Goal: Information Seeking & Learning: Learn about a topic

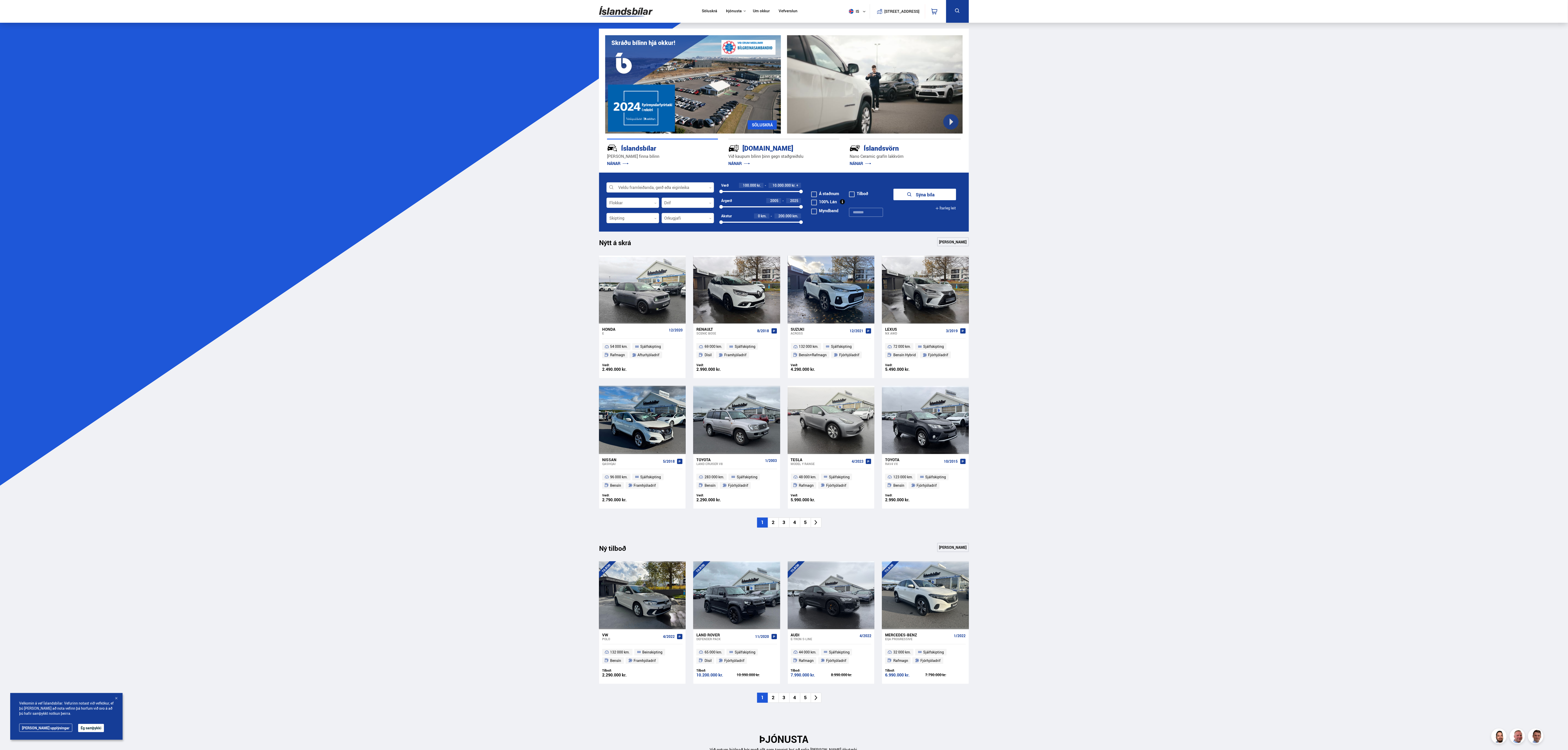
click at [769, 149] on div "[DOMAIN_NAME]" at bounding box center [775, 147] width 93 height 9
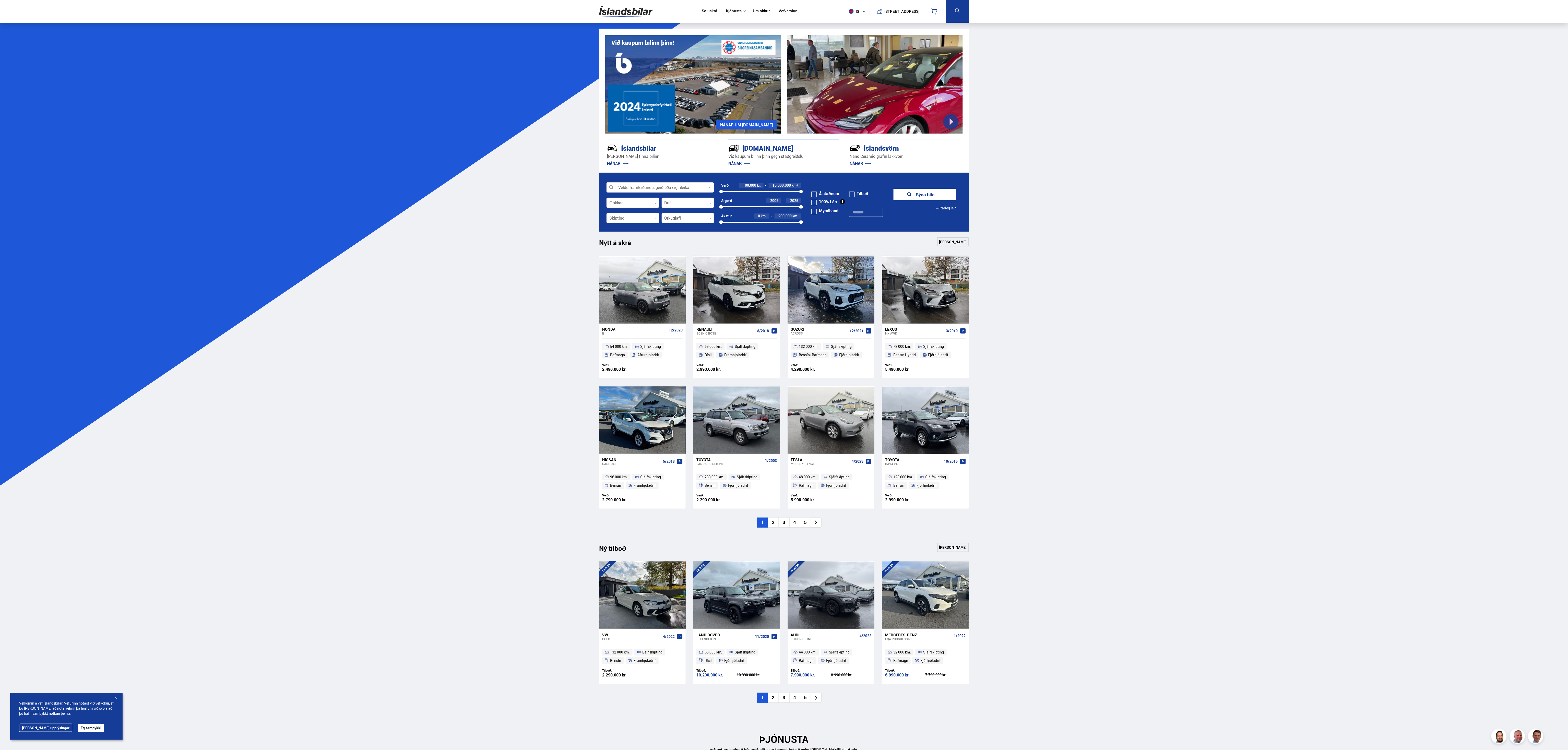
click at [769, 149] on div "[DOMAIN_NAME]" at bounding box center [775, 147] width 93 height 9
click at [753, 9] on link "Um okkur" at bounding box center [761, 11] width 17 height 5
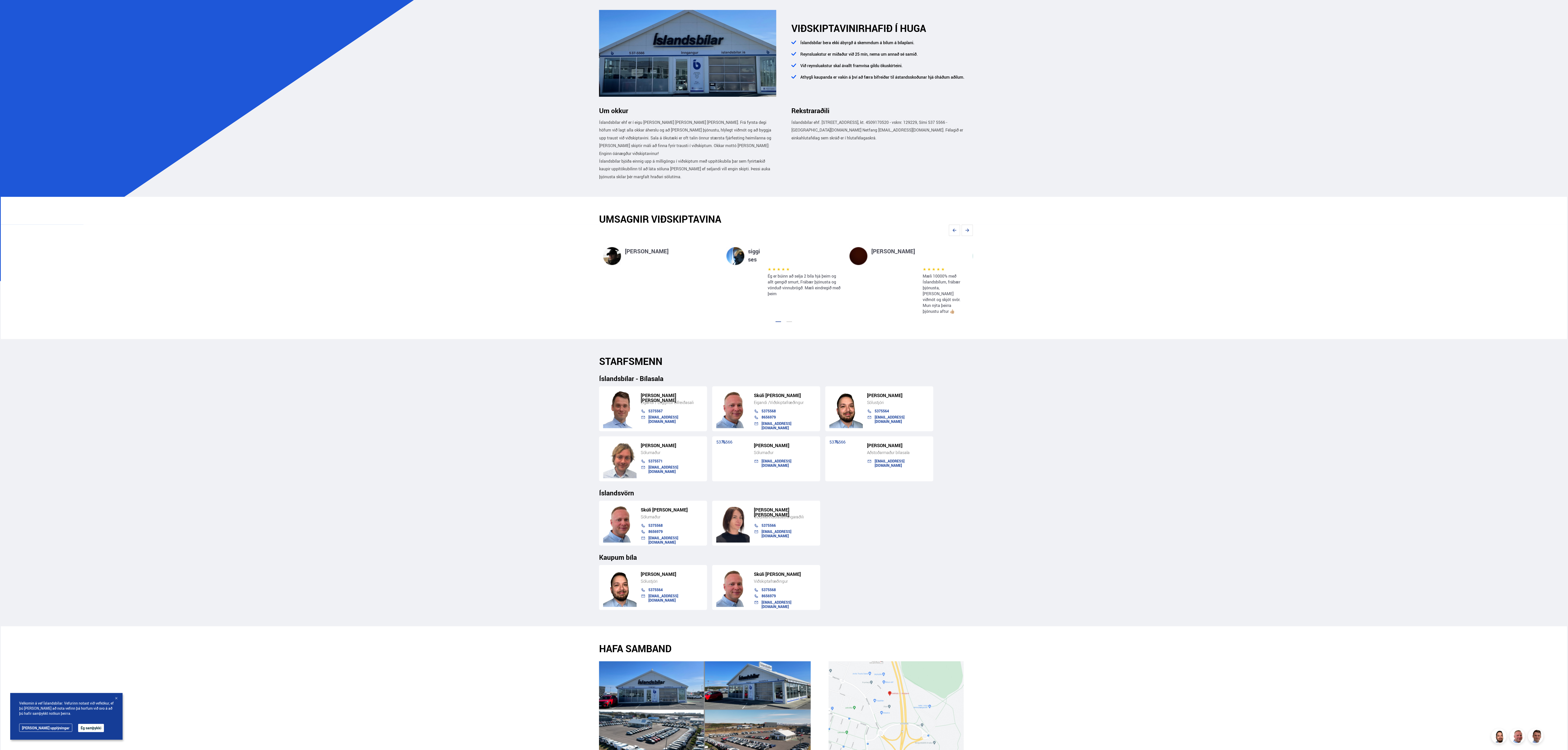
scroll to position [102, 0]
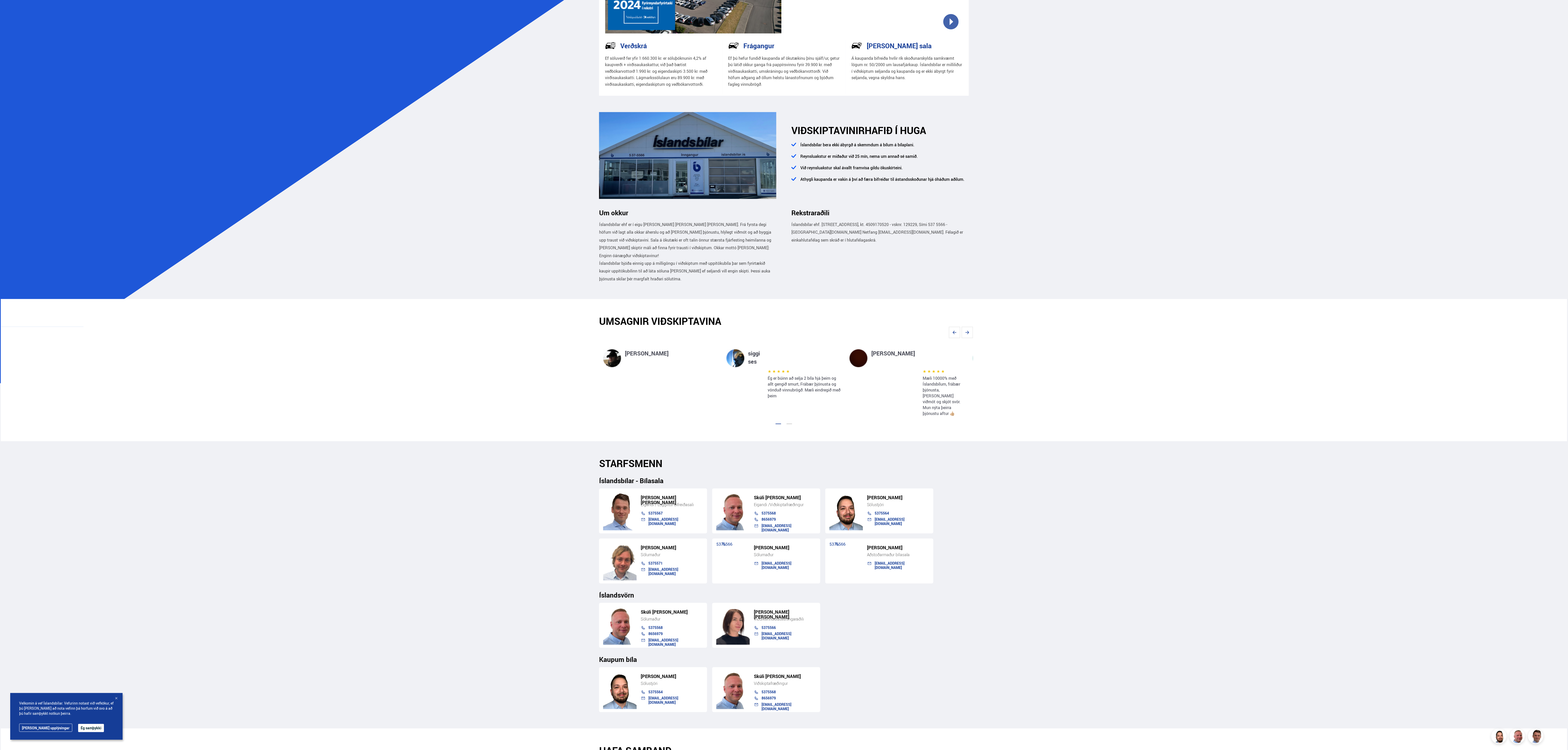
click at [893, 55] on p "Á kaupanda bifreiða hvílir rík skoðunarskylda samkvæmt lögum nr. 50/2000 um lau…" at bounding box center [907, 68] width 111 height 26
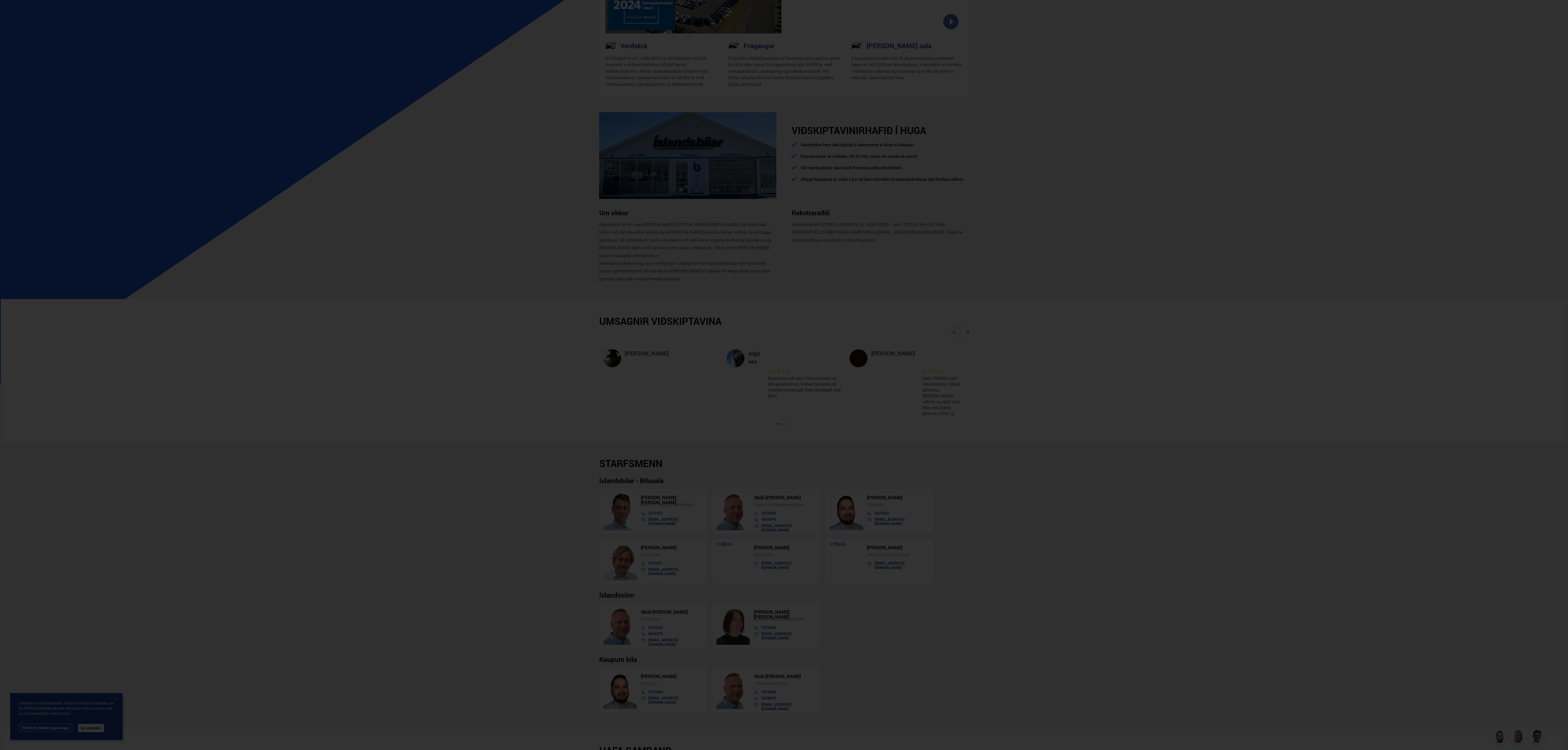
click at [1148, 316] on div at bounding box center [784, 375] width 1568 height 750
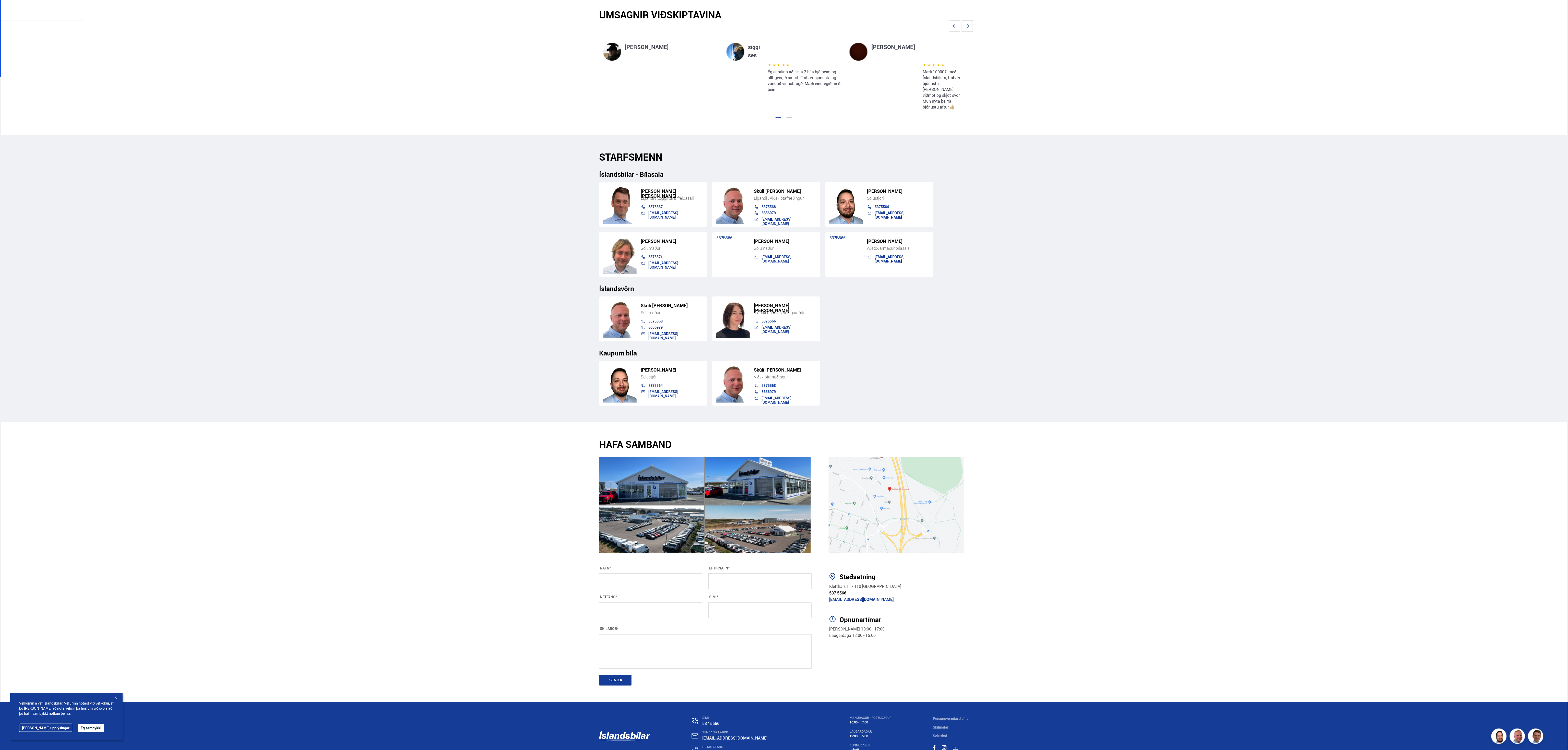
scroll to position [418, 0]
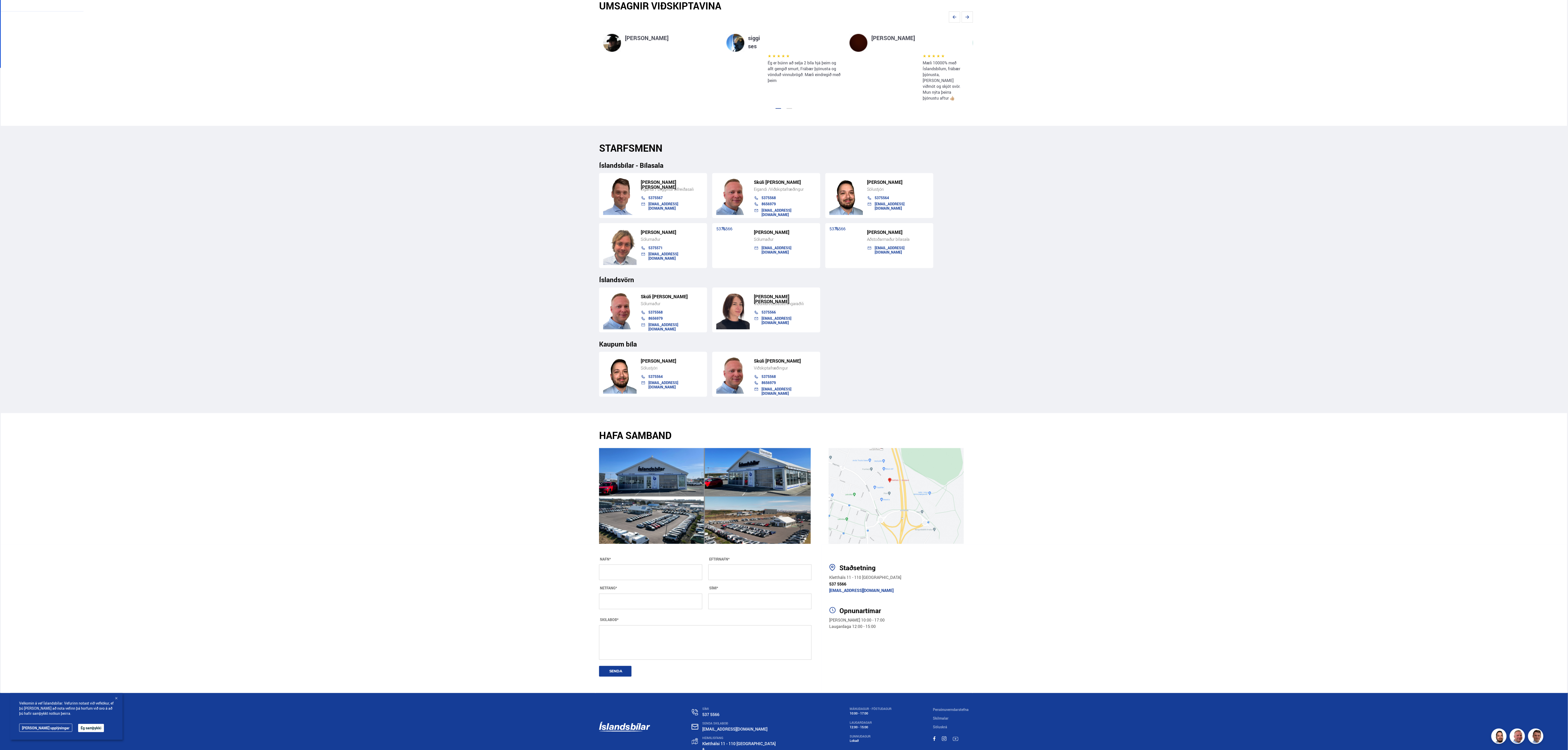
click at [912, 474] on img at bounding box center [896, 496] width 135 height 96
click at [886, 458] on img at bounding box center [896, 496] width 135 height 96
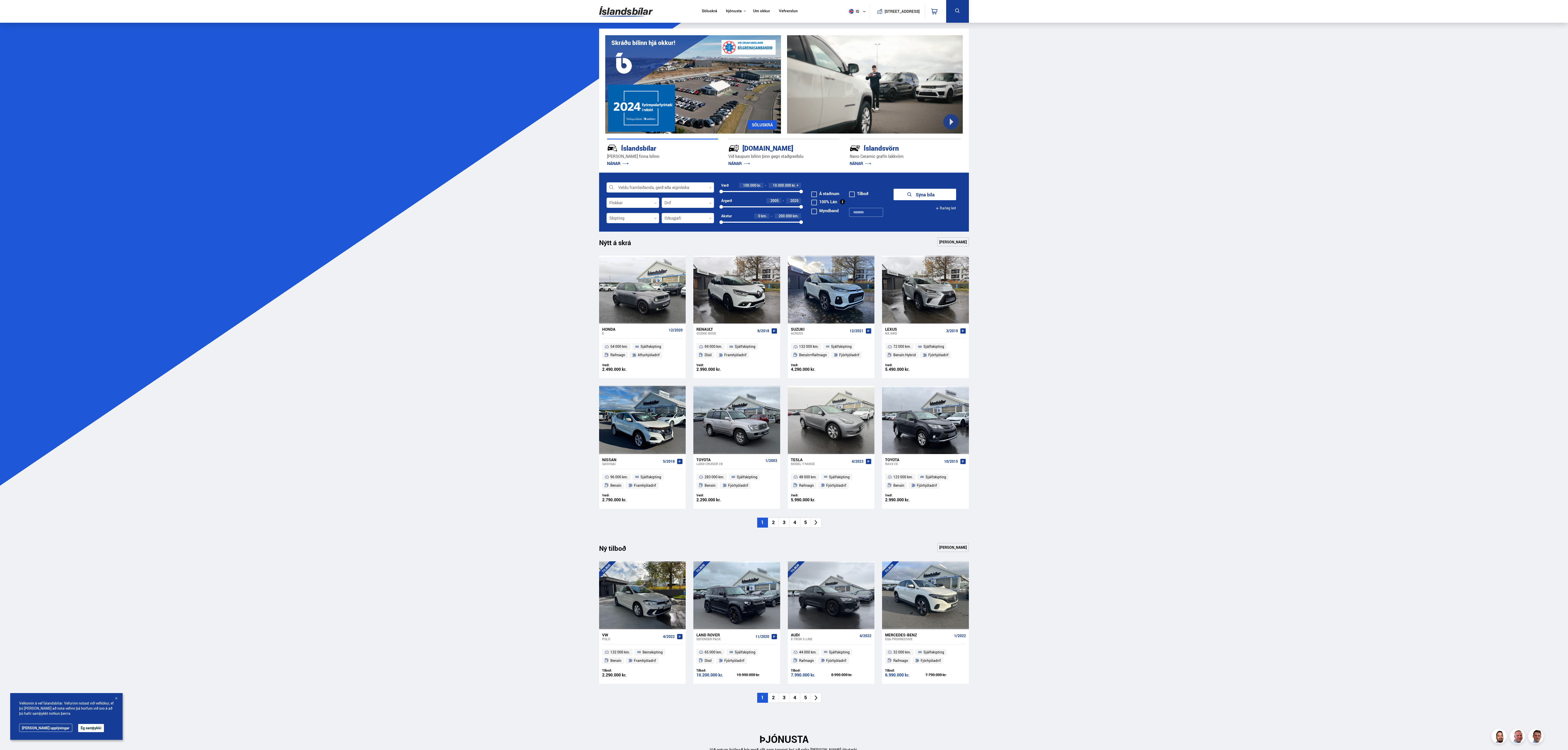
click at [702, 9] on link "Söluskrá" at bounding box center [709, 11] width 15 height 5
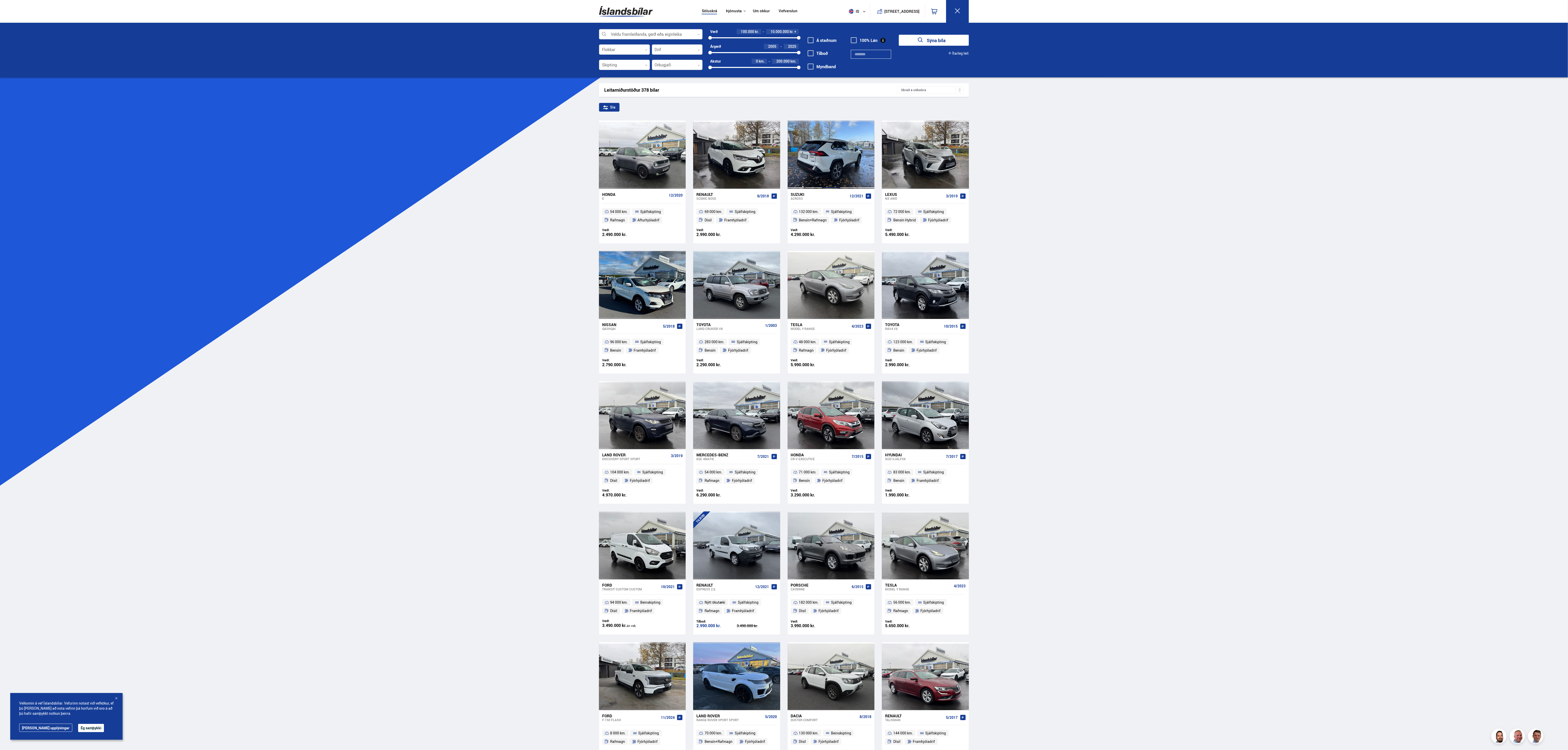
click at [834, 138] on div at bounding box center [831, 154] width 17 height 68
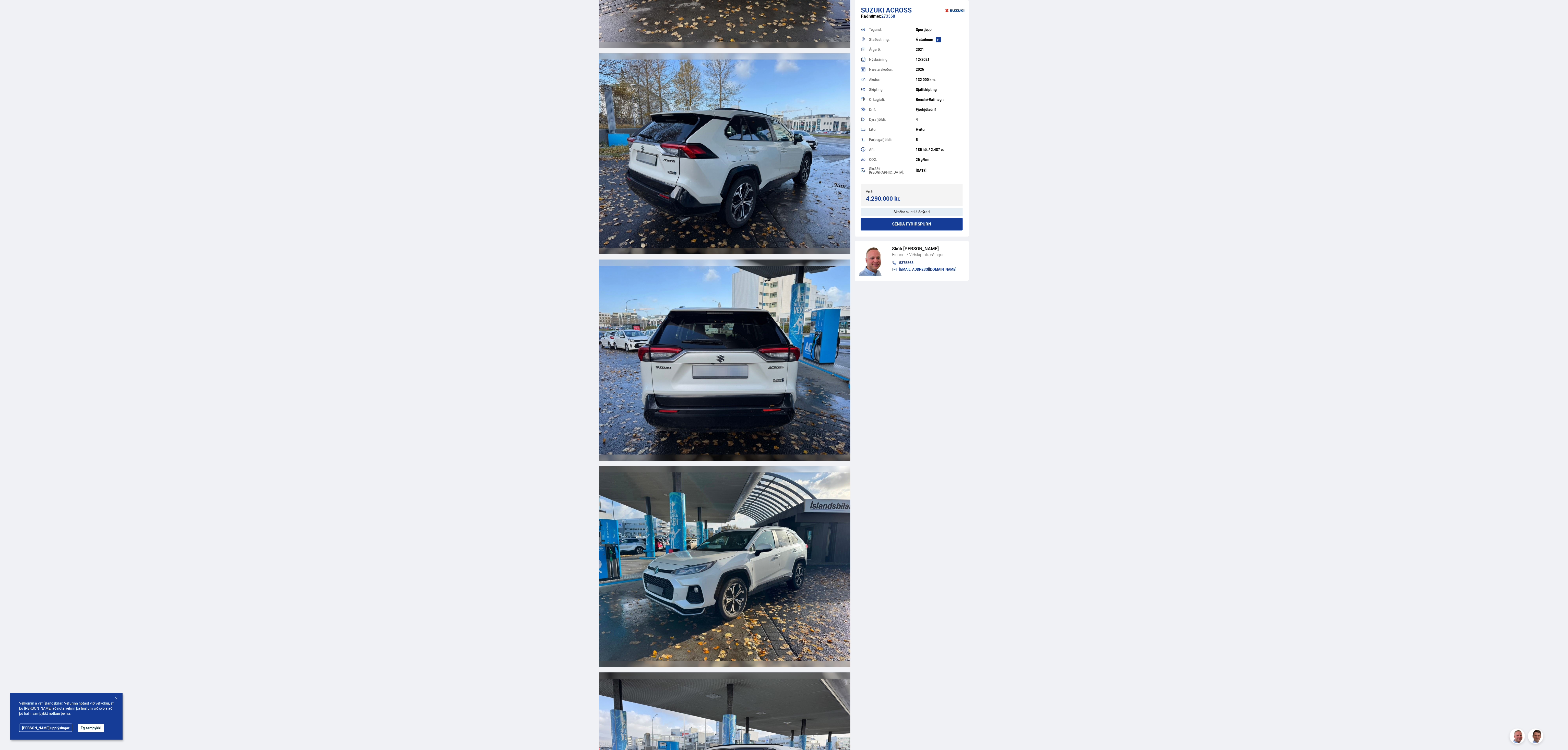
scroll to position [1021, 0]
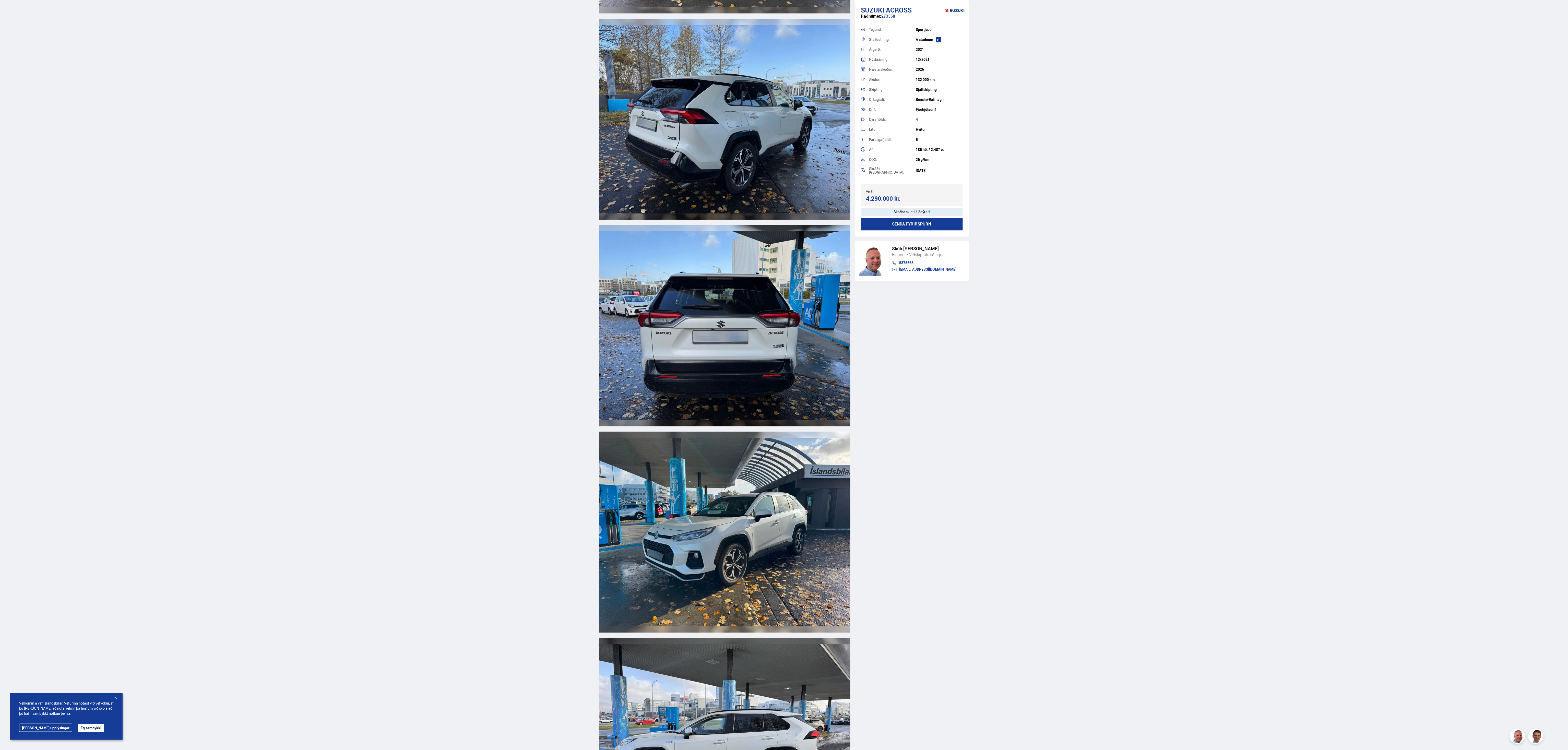
click at [743, 507] on img at bounding box center [725, 532] width 251 height 201
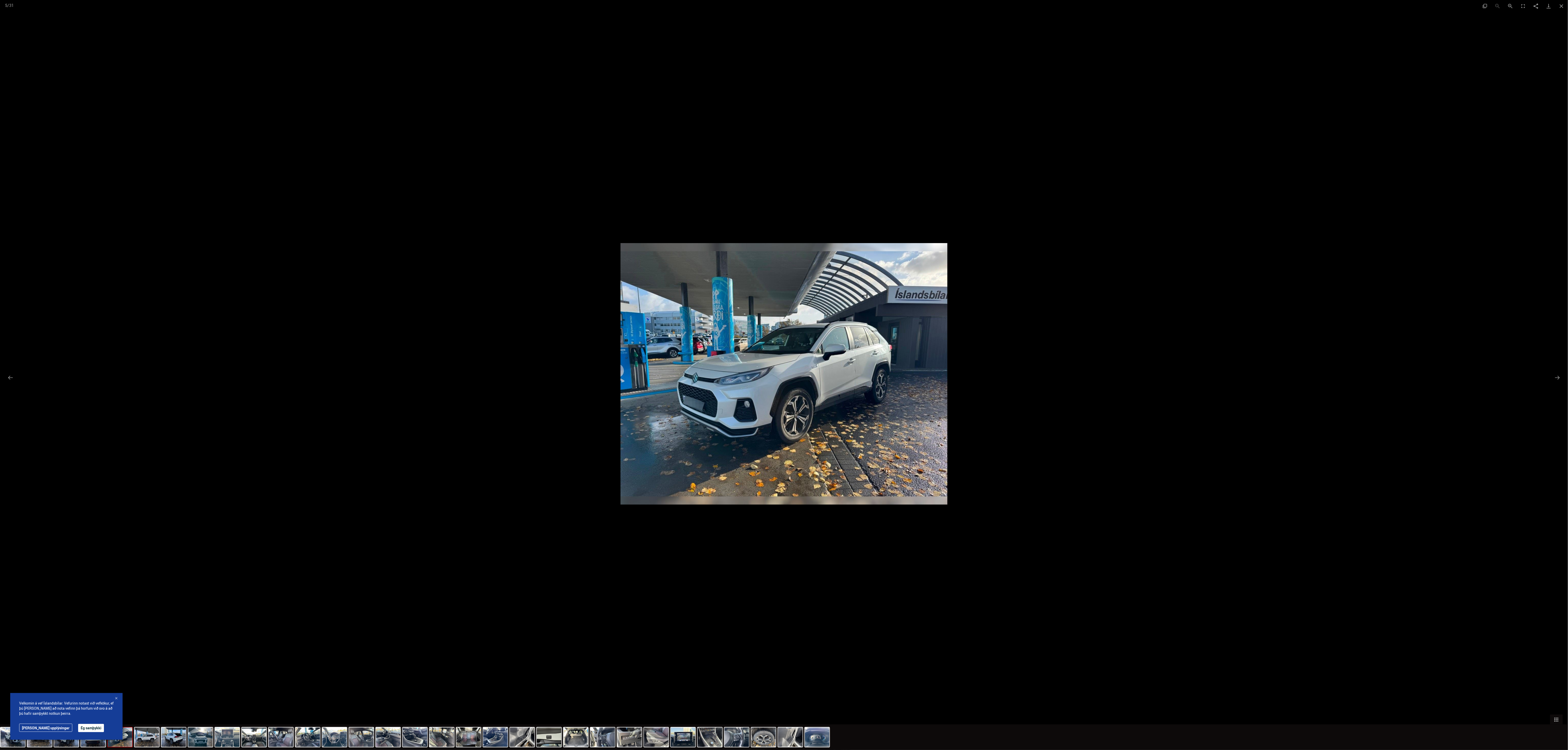
click at [850, 419] on img at bounding box center [784, 373] width 327 height 261
